Goal: Task Accomplishment & Management: Use online tool/utility

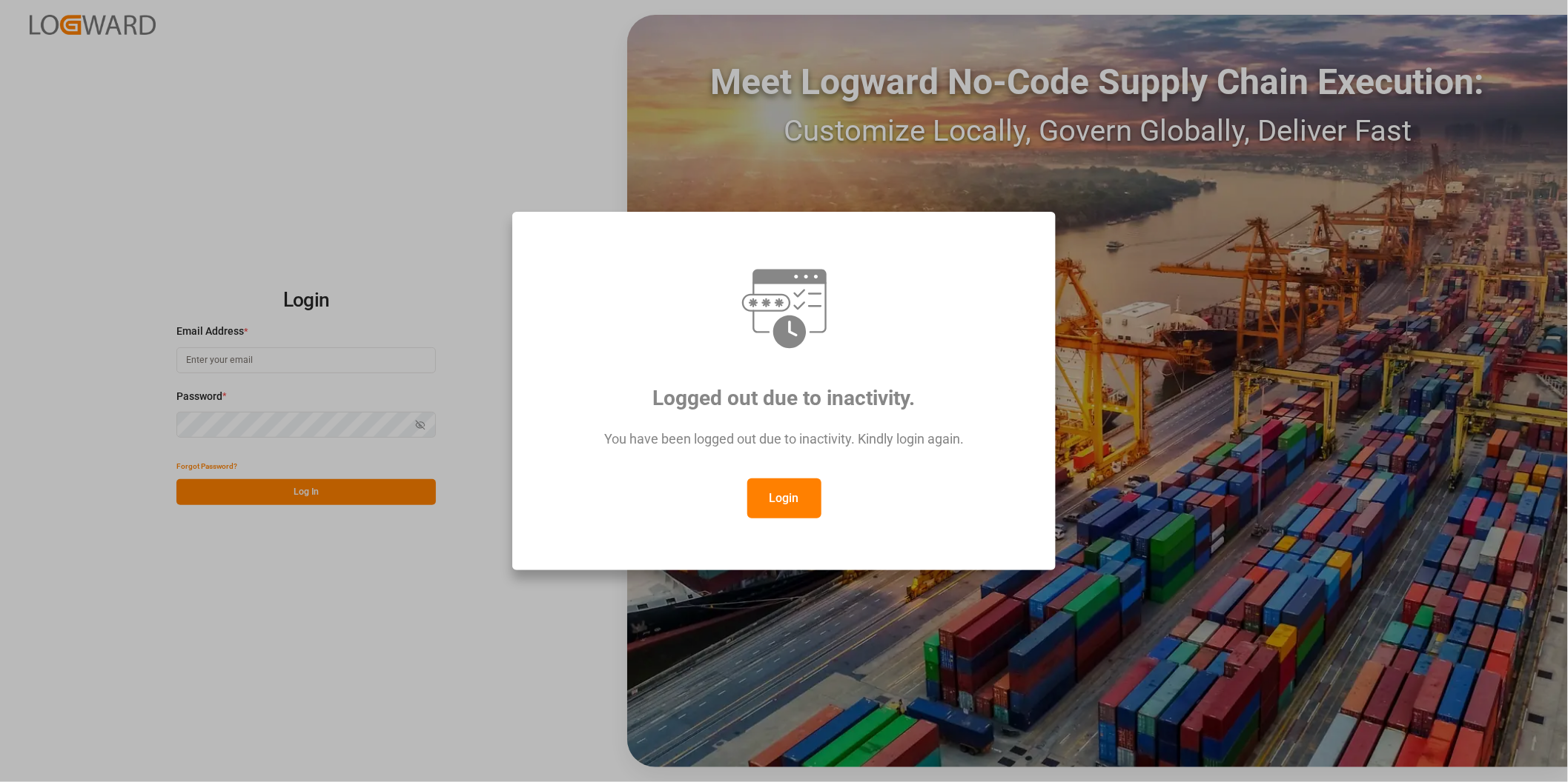
click at [805, 496] on button "Login" at bounding box center [784, 498] width 74 height 40
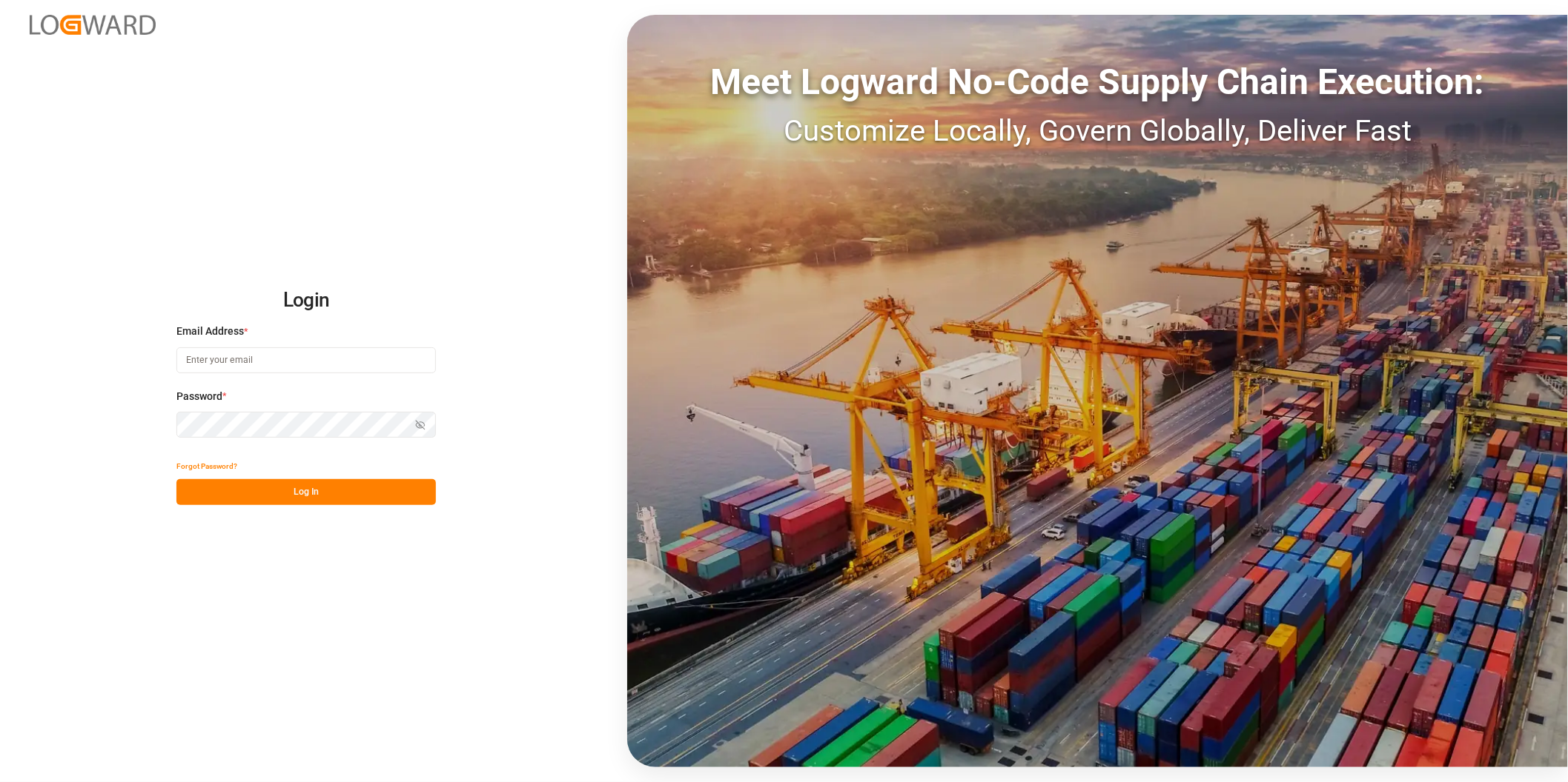
drag, startPoint x: 265, startPoint y: 352, endPoint x: 309, endPoint y: 395, distance: 61.5
click at [267, 353] on input at bounding box center [306, 361] width 259 height 26
click at [260, 364] on input at bounding box center [306, 361] width 259 height 26
drag, startPoint x: 351, startPoint y: 364, endPoint x: 379, endPoint y: 768, distance: 405.0
click at [351, 365] on input at bounding box center [306, 361] width 259 height 26
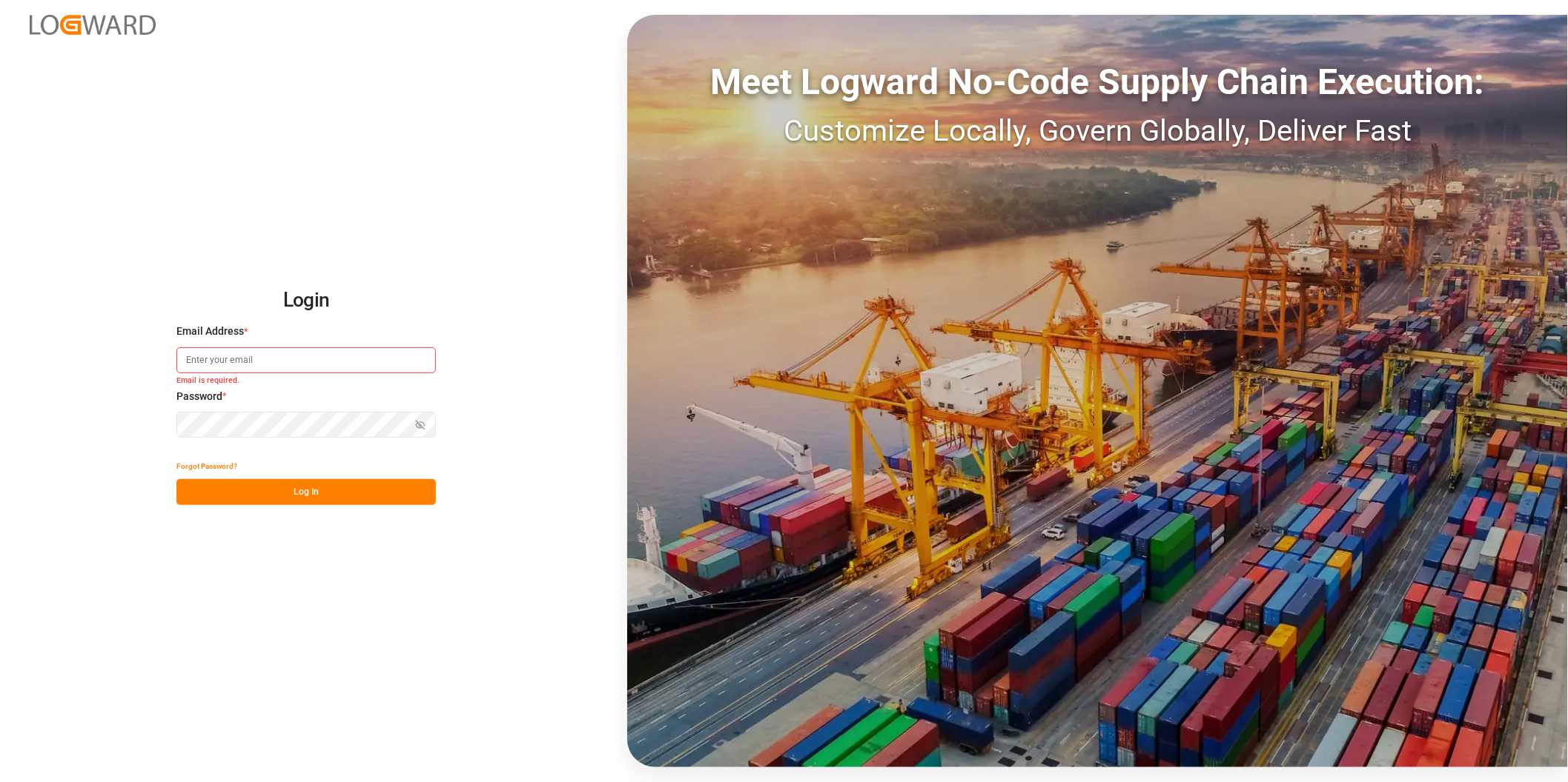
click at [491, 696] on div "Login Email Address * Email is required. Password * Show password Password is r…" at bounding box center [784, 391] width 1568 height 782
click at [291, 352] on input at bounding box center [306, 361] width 259 height 26
type input "[PERSON_NAME][EMAIL_ADDRESS][PERSON_NAME][DOMAIN_NAME]"
click at [260, 492] on button "Log In" at bounding box center [306, 492] width 259 height 26
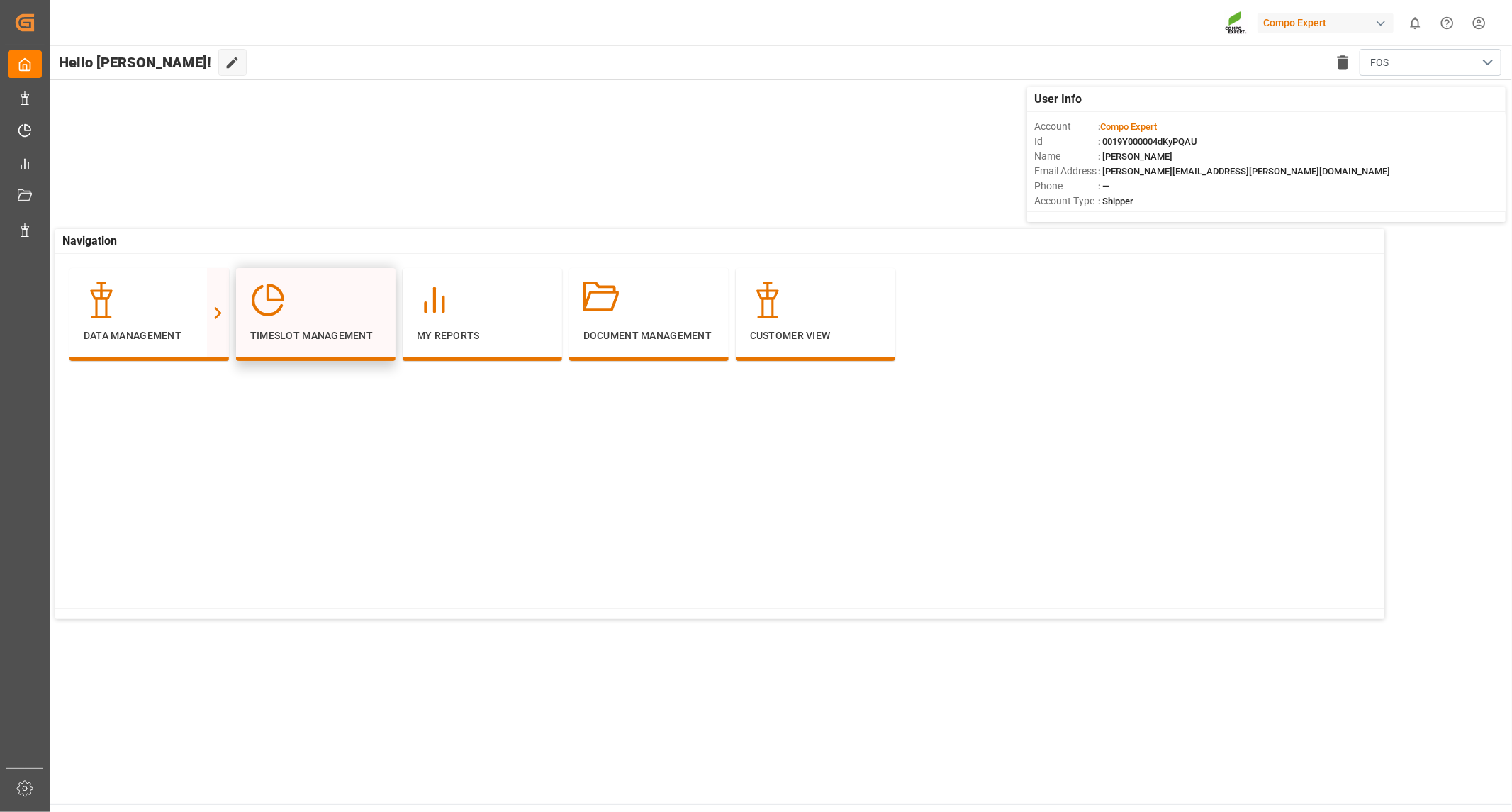
click at [299, 296] on div at bounding box center [315, 300] width 131 height 35
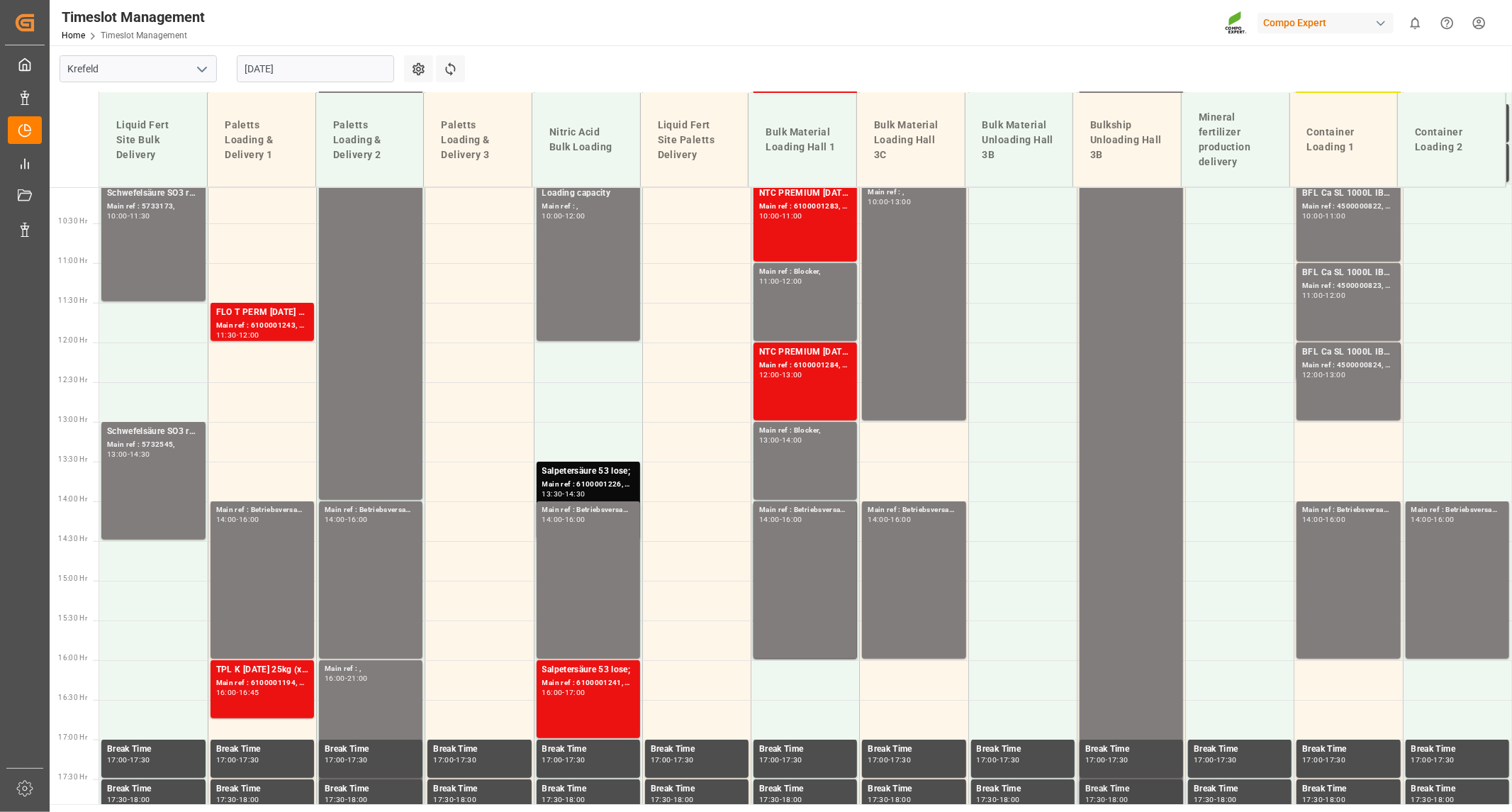
scroll to position [830, 0]
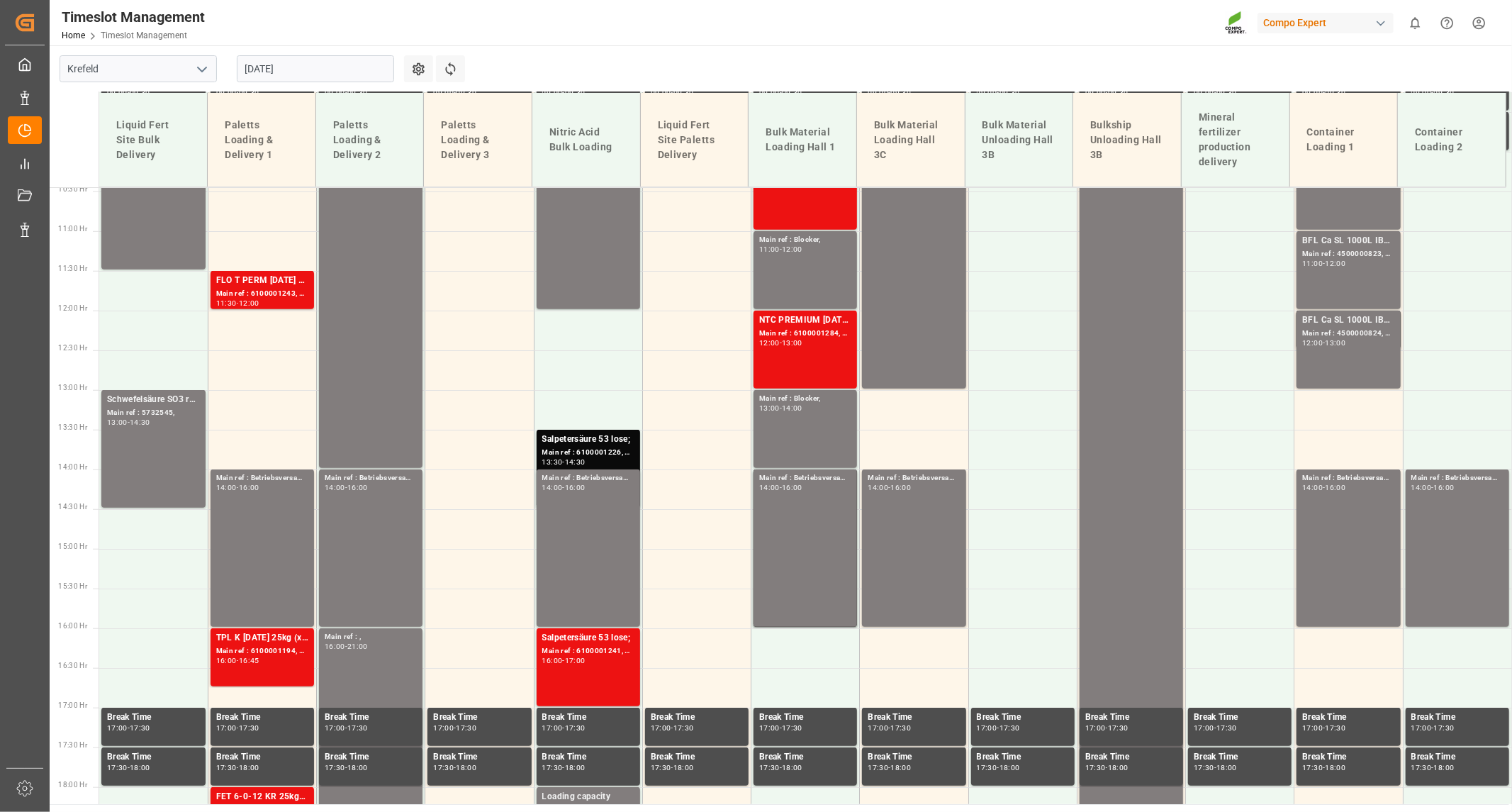
click at [324, 74] on input "[DATE]" at bounding box center [315, 69] width 157 height 27
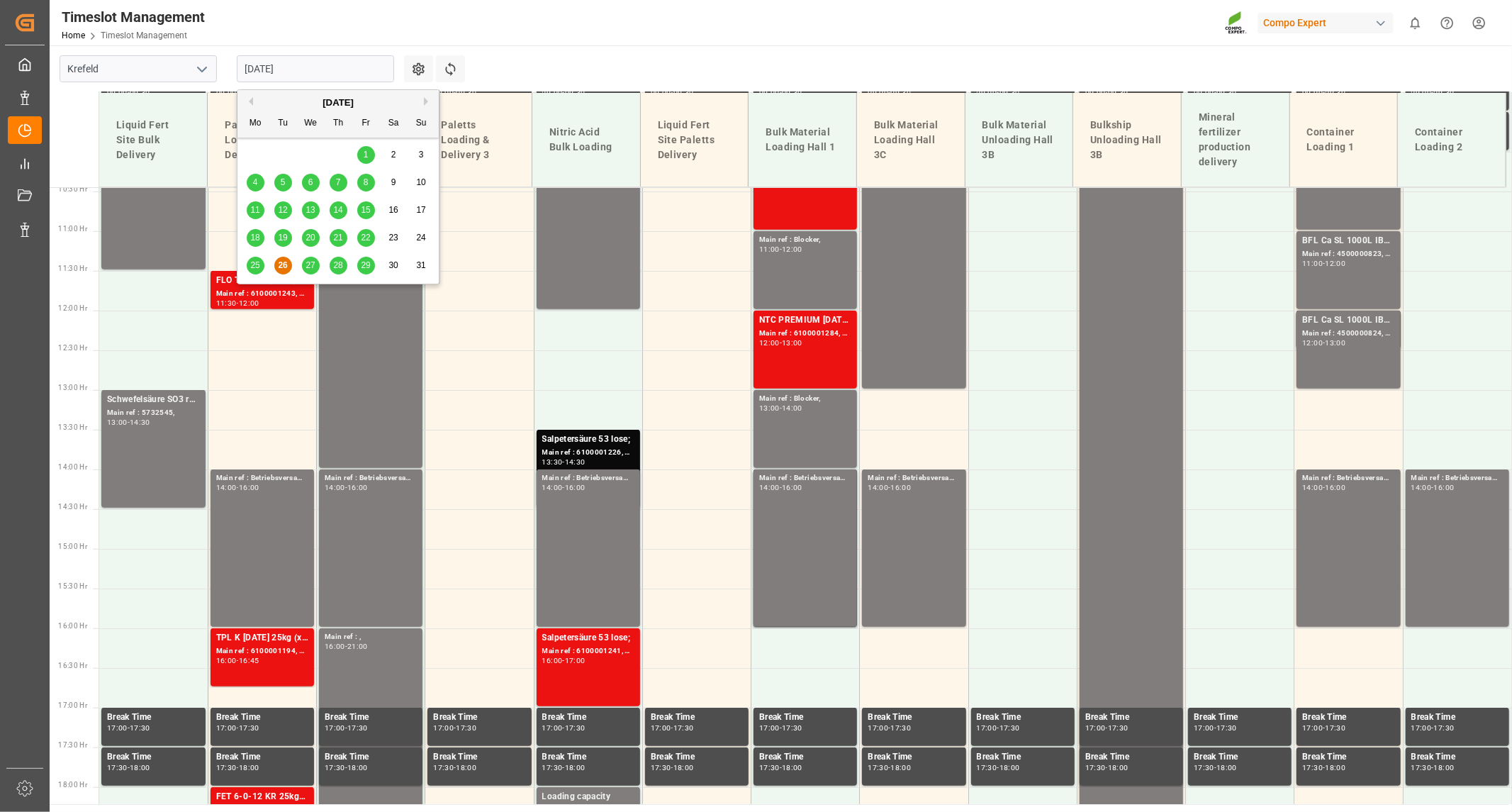
click at [336, 266] on span "28" at bounding box center [338, 266] width 10 height 10
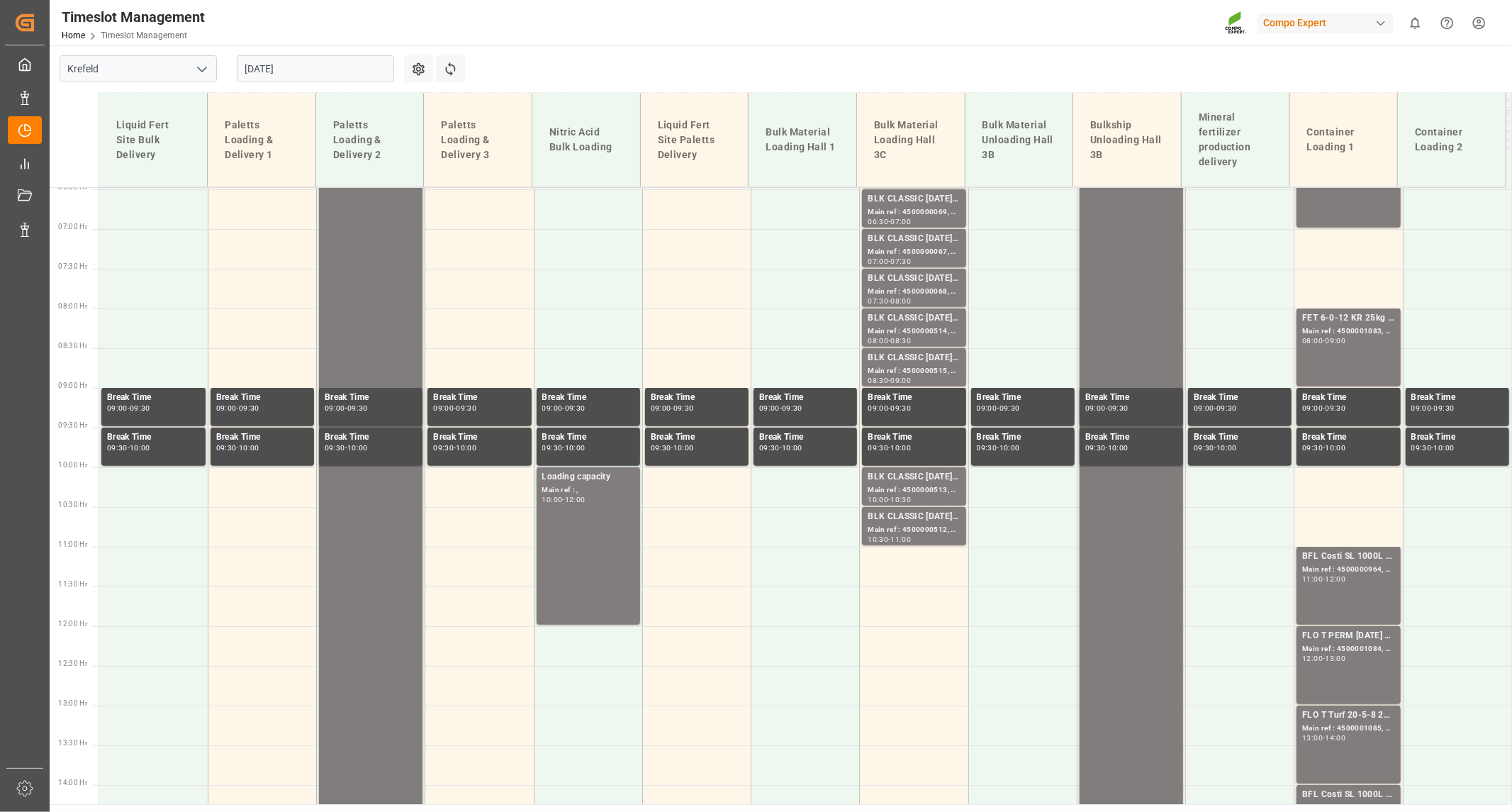
scroll to position [278, 0]
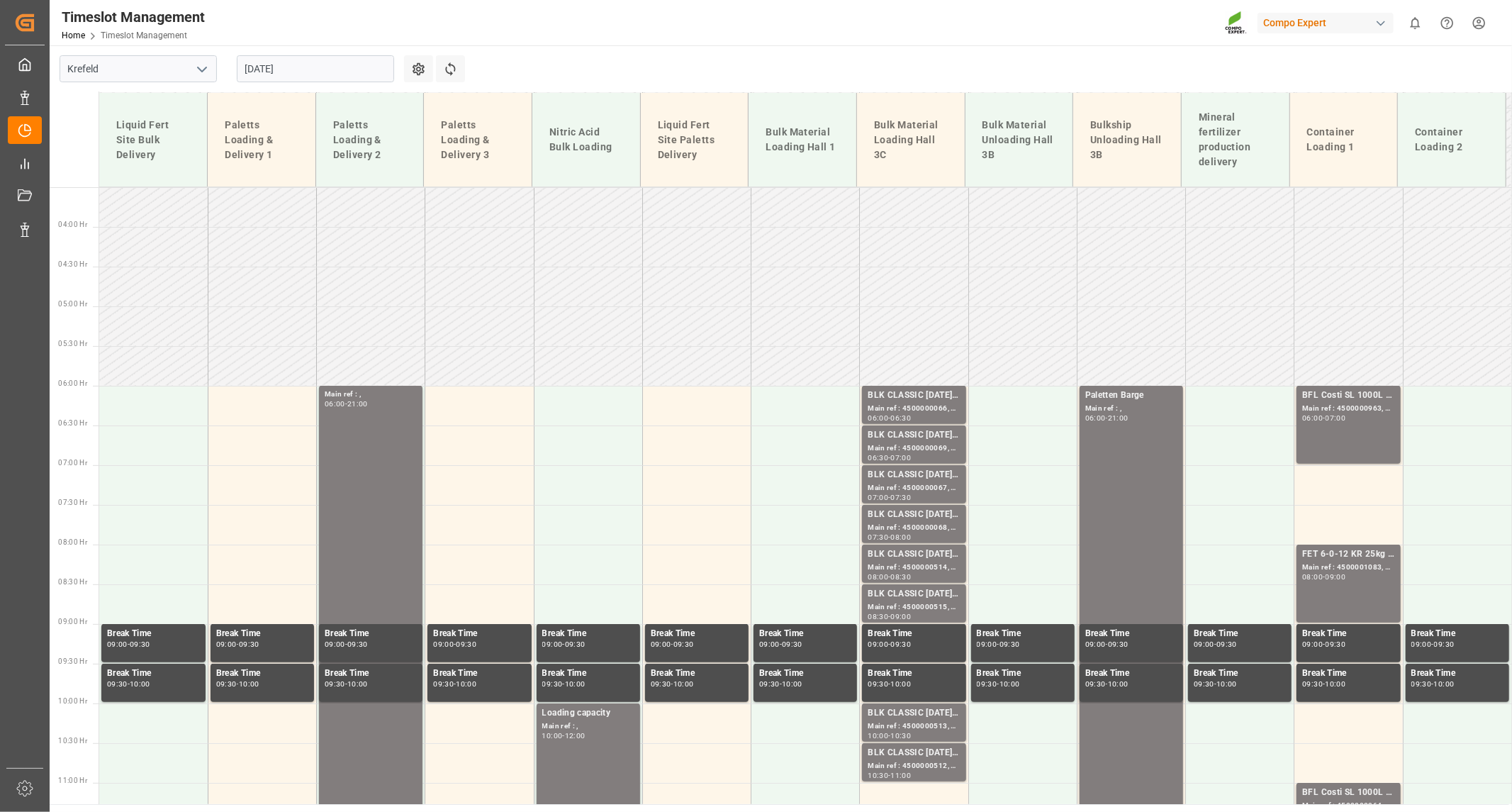
click at [336, 75] on input "[DATE]" at bounding box center [315, 69] width 157 height 27
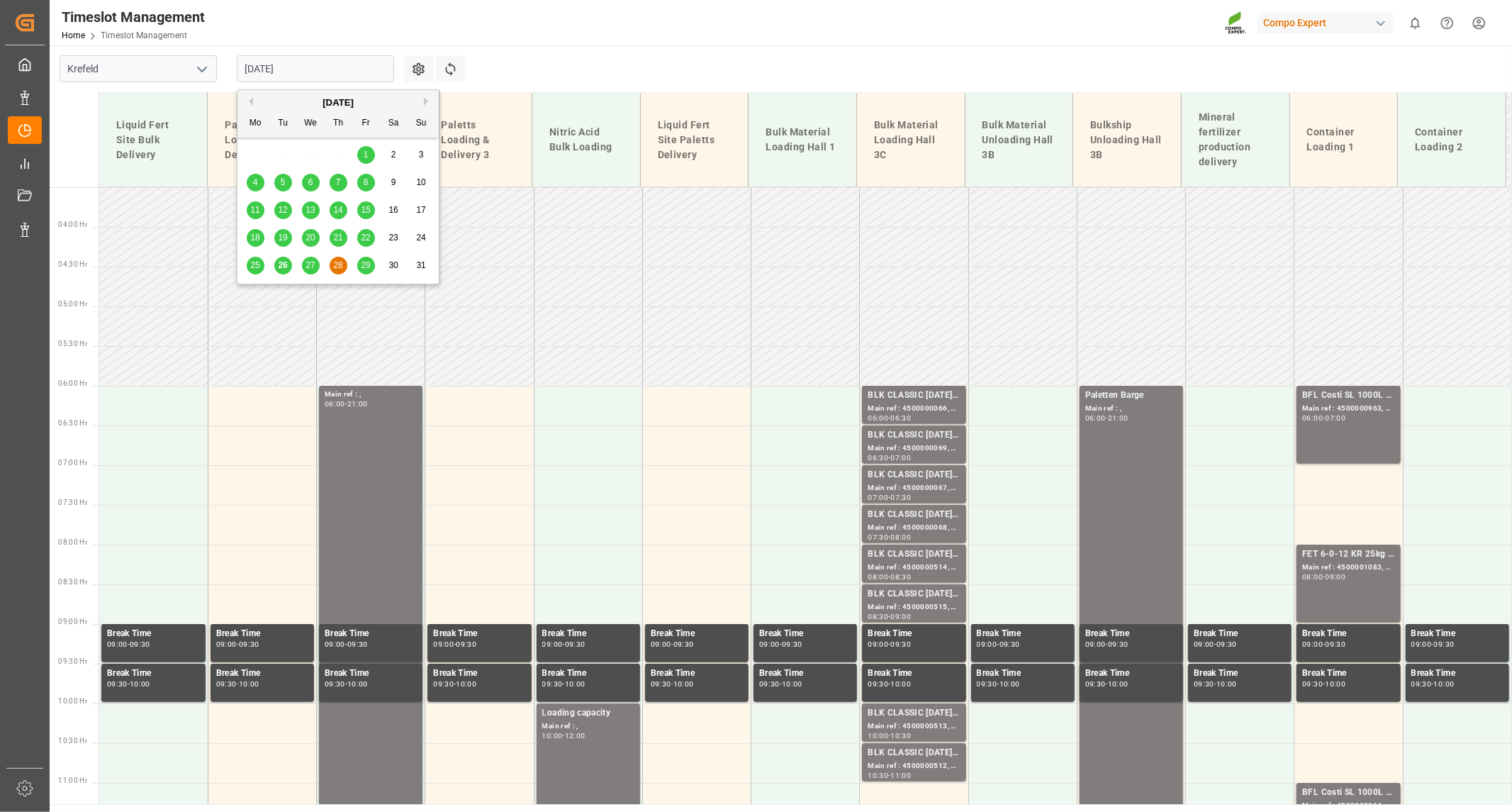
click at [287, 272] on div "26" at bounding box center [283, 266] width 18 height 17
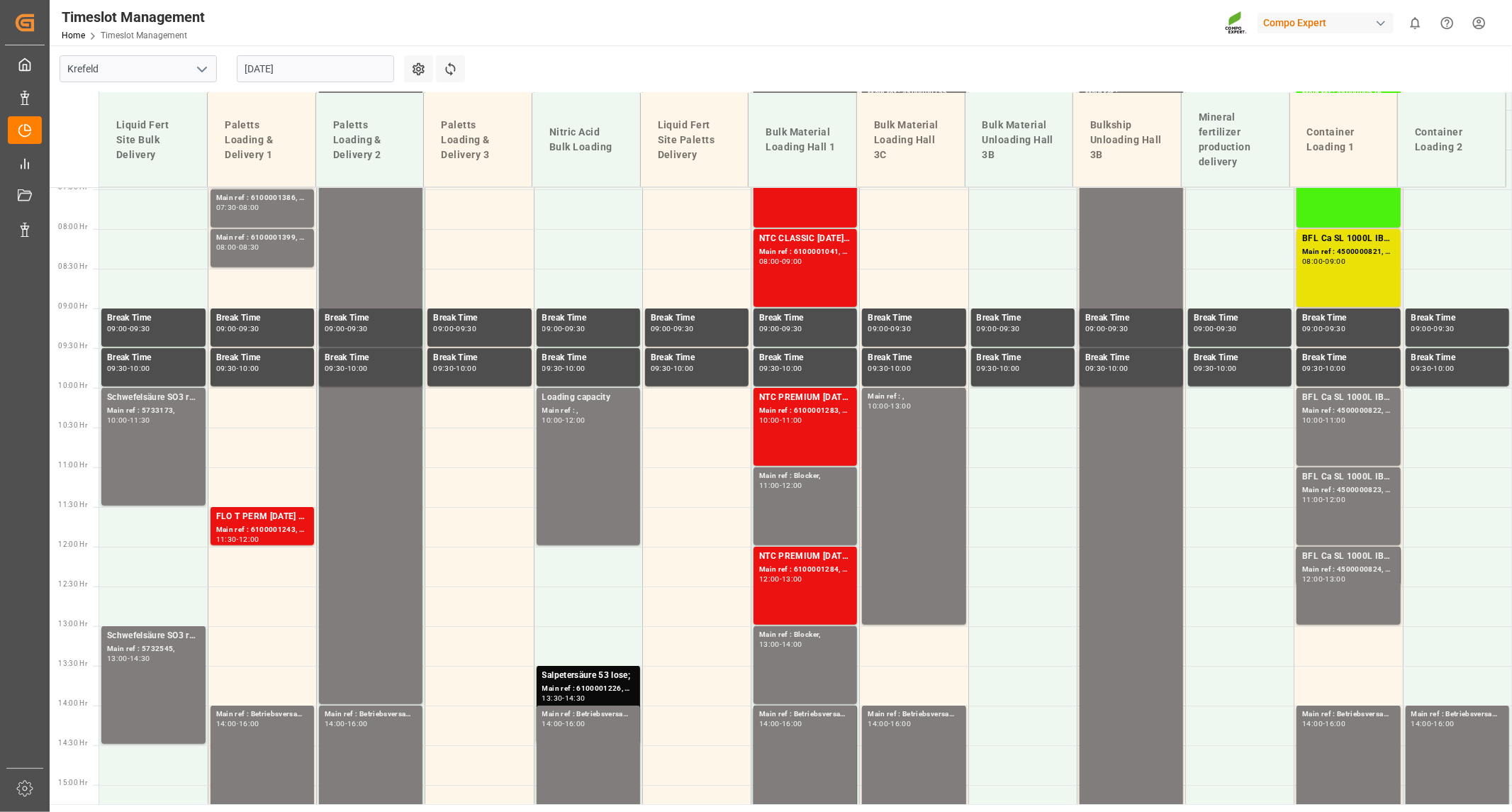
scroll to position [515, 0]
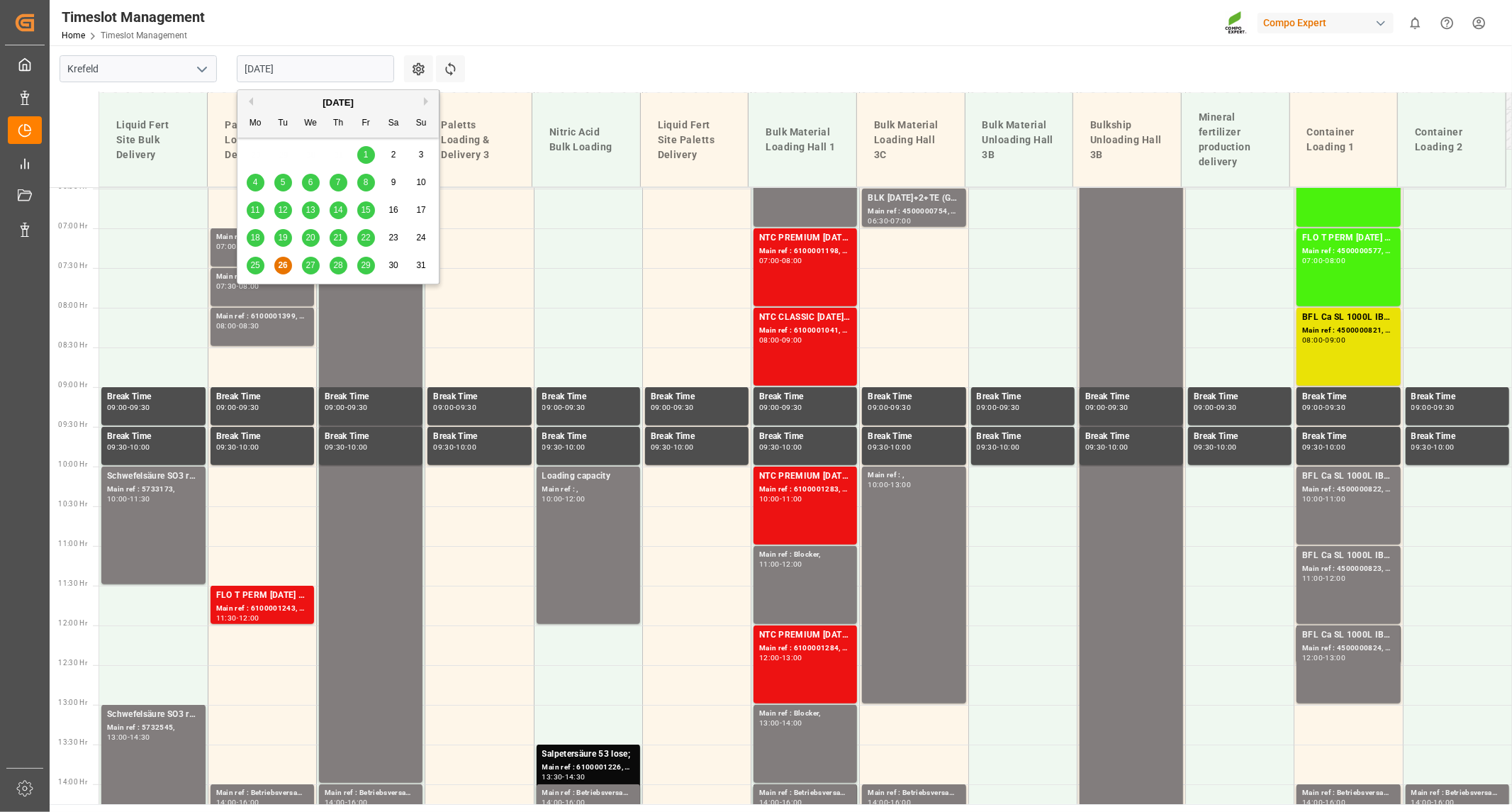
click at [302, 69] on input "[DATE]" at bounding box center [315, 69] width 157 height 27
click at [307, 266] on span "27" at bounding box center [310, 266] width 10 height 10
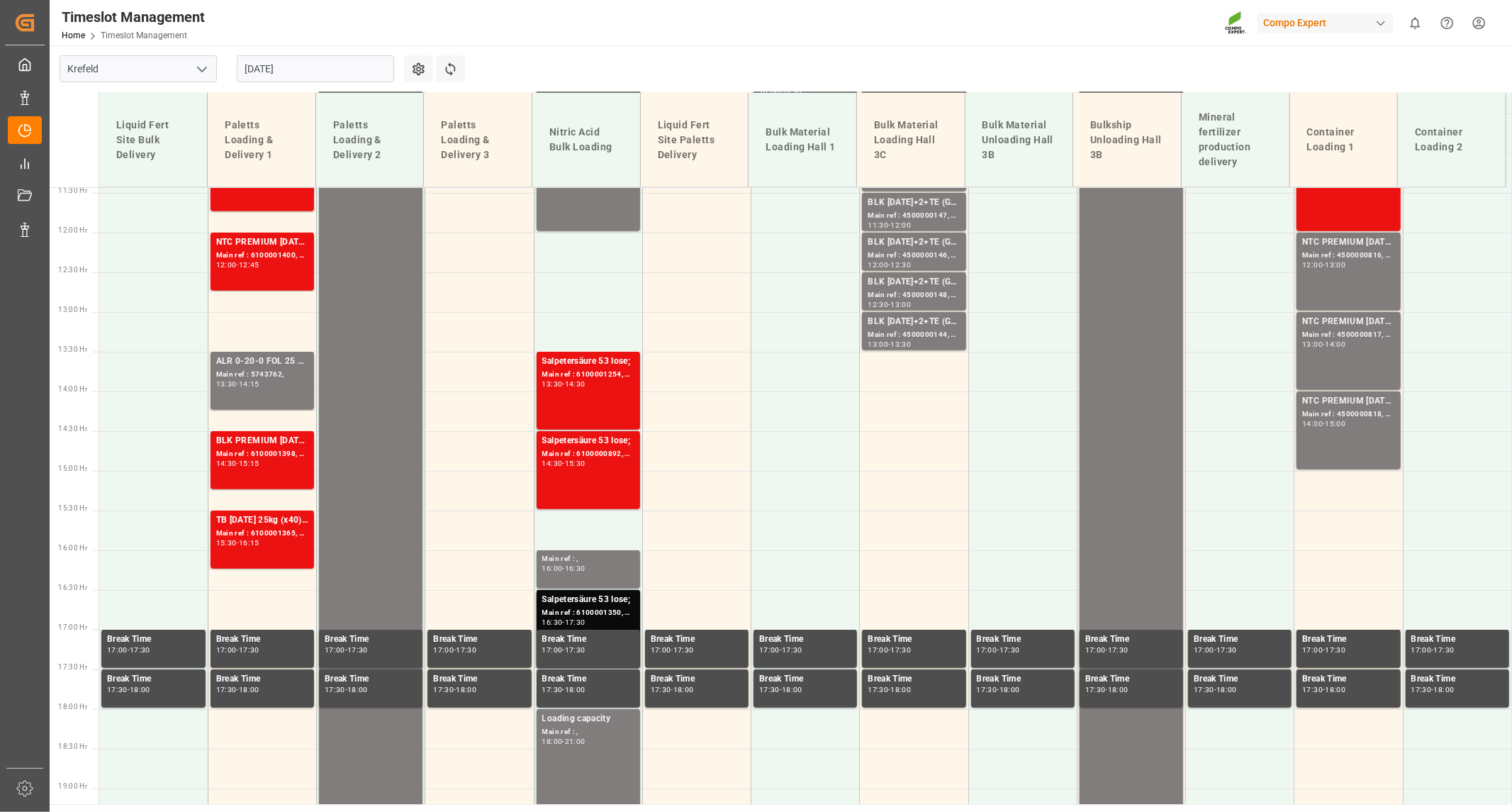
scroll to position [909, 0]
